Goal: Find specific page/section: Find specific page/section

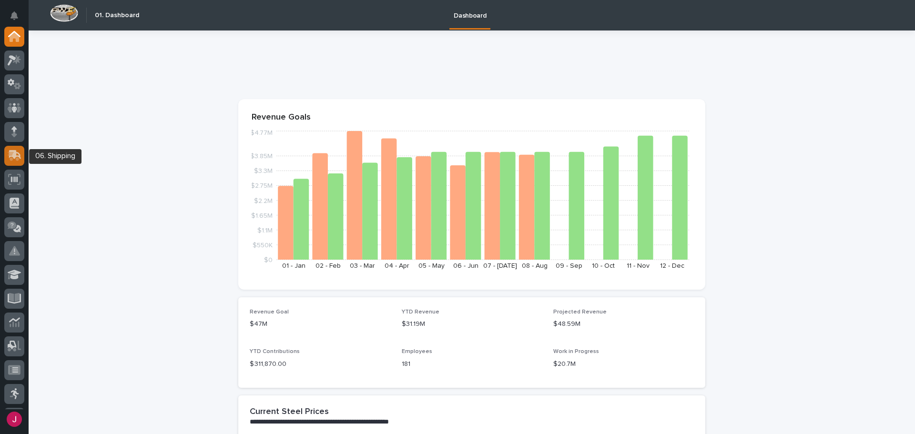
click at [7, 154] on div at bounding box center [14, 156] width 20 height 20
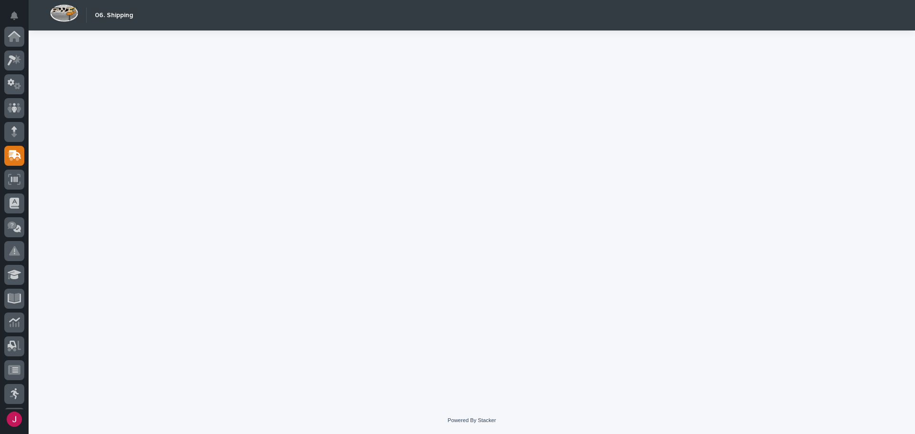
scroll to position [118, 0]
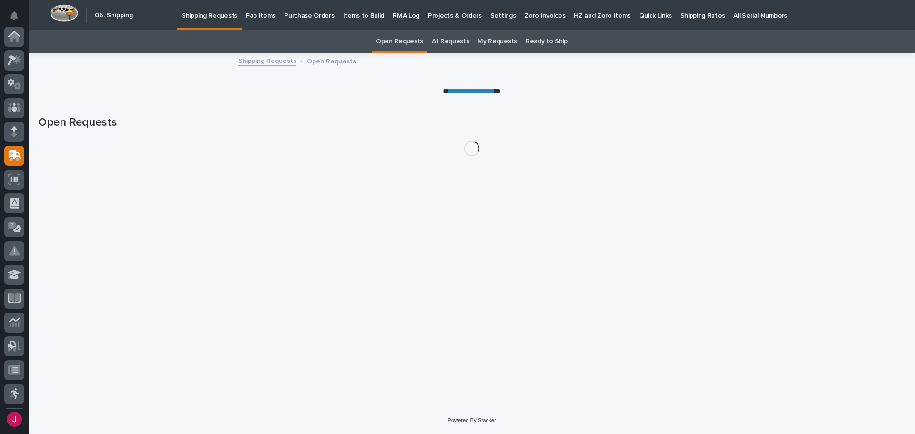
scroll to position [118, 0]
click at [271, 9] on p "Fab Items" at bounding box center [261, 10] width 30 height 20
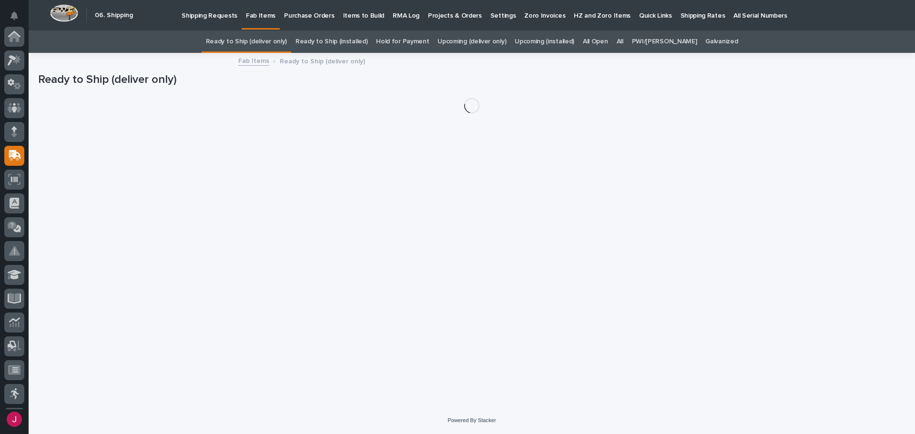
scroll to position [118, 0]
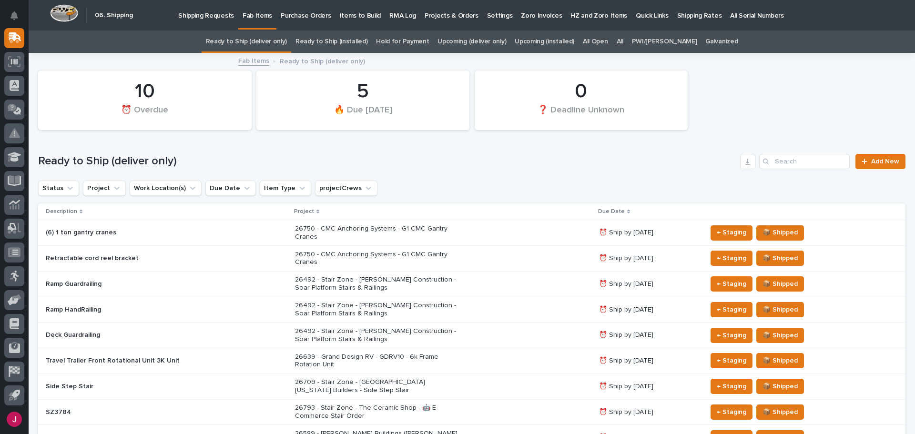
click at [454, 228] on div "26750 - CMC Anchoring Systems - G1 CMC Gantry Cranes" at bounding box center [443, 233] width 296 height 24
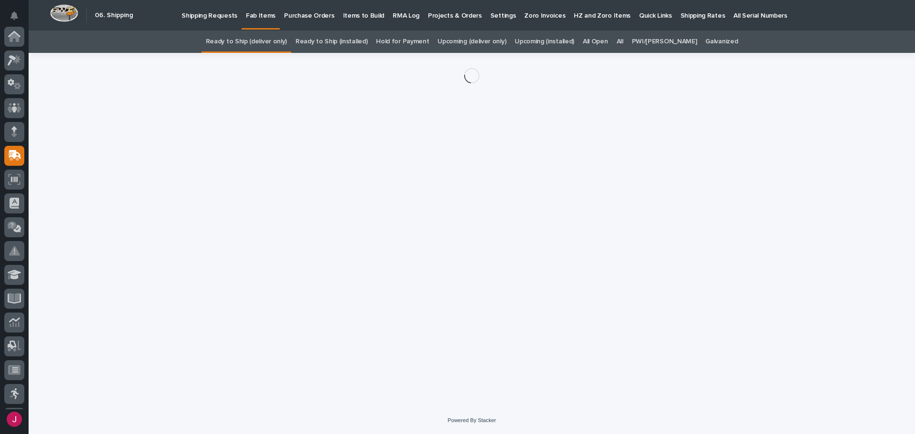
scroll to position [118, 0]
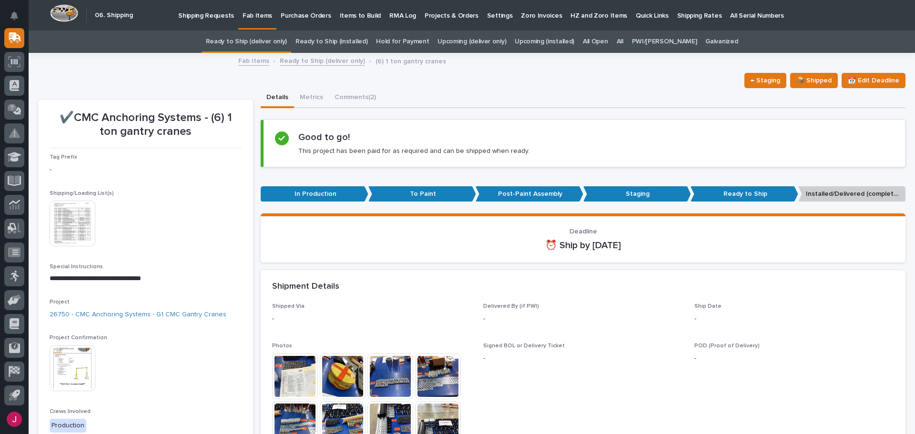
click at [75, 364] on img at bounding box center [73, 369] width 46 height 46
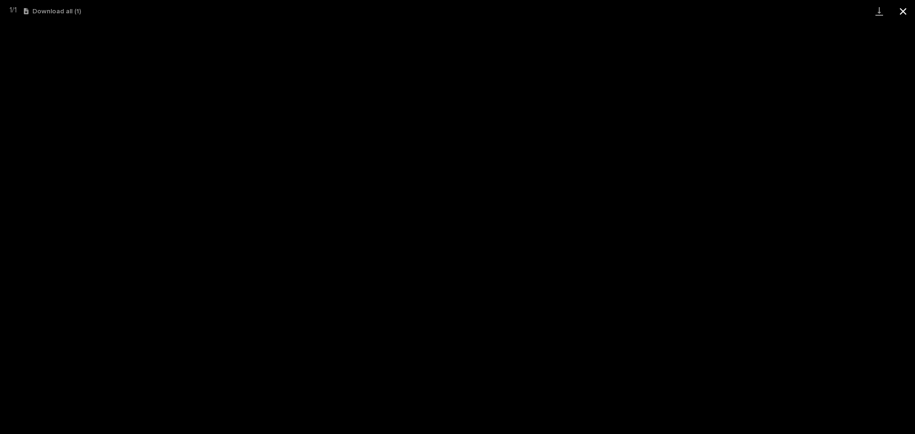
click at [897, 12] on button "Close gallery" at bounding box center [904, 11] width 24 height 22
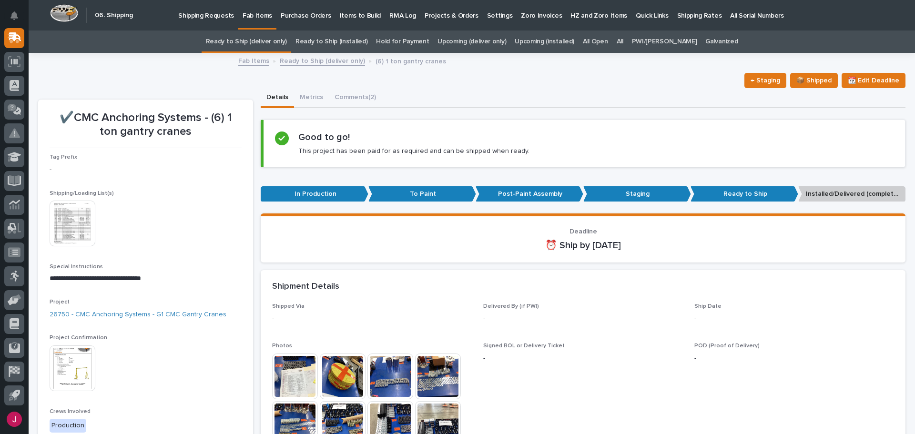
click at [242, 42] on link "Ready to Ship (deliver only)" at bounding box center [246, 42] width 81 height 22
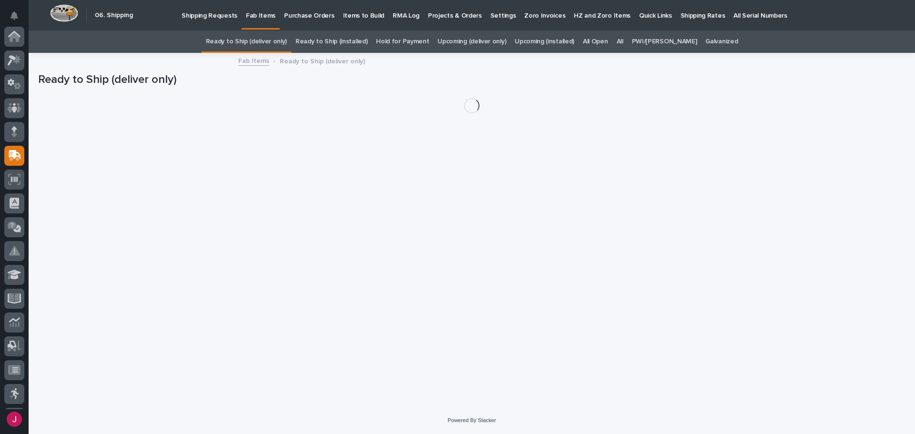
scroll to position [118, 0]
